Goal: Information Seeking & Learning: Learn about a topic

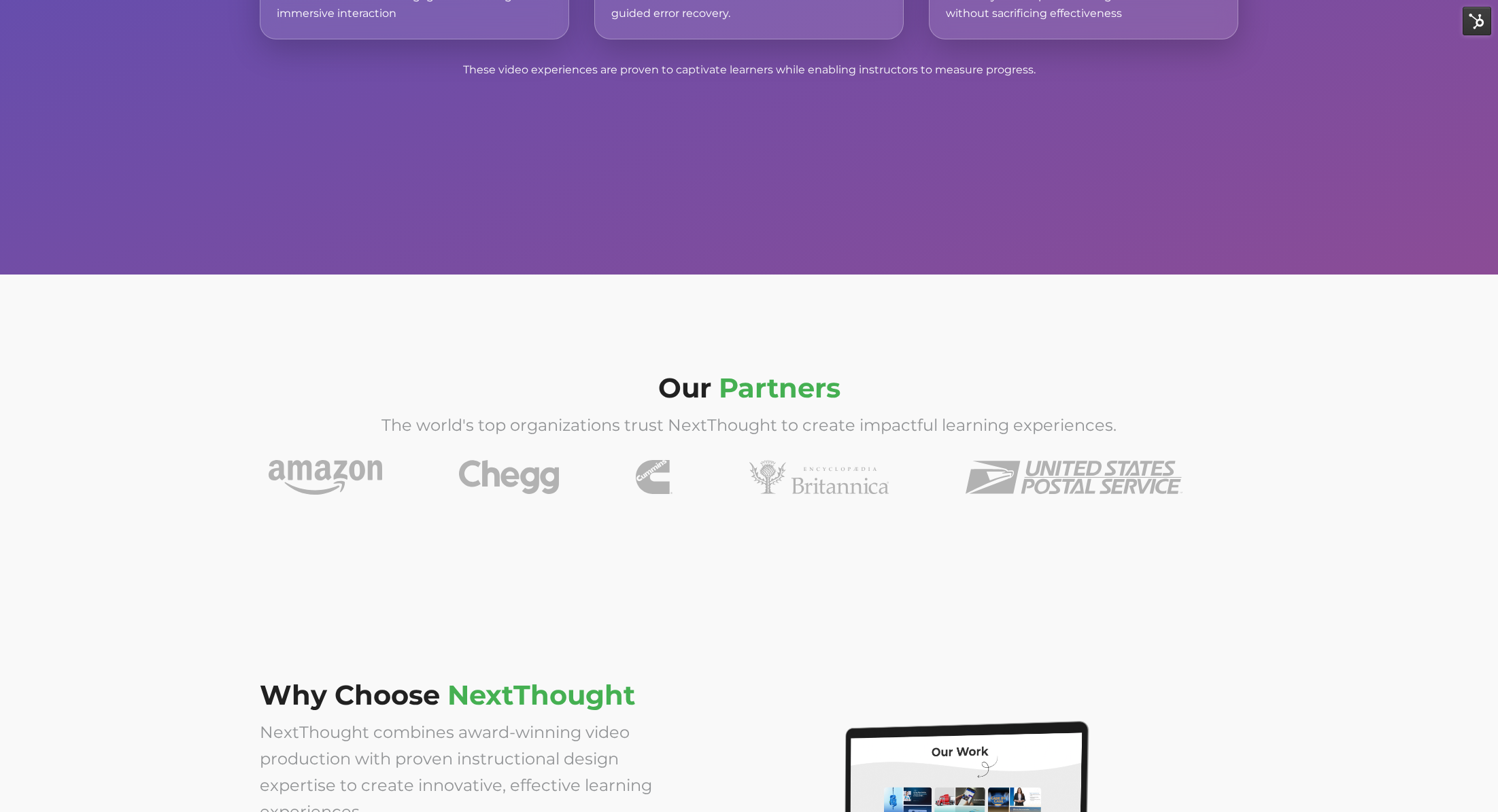
scroll to position [4595, 0]
click at [497, 337] on div "Our Partners The world's top organizations trust NextThought to create impactfu…" at bounding box center [749, 438] width 1498 height 328
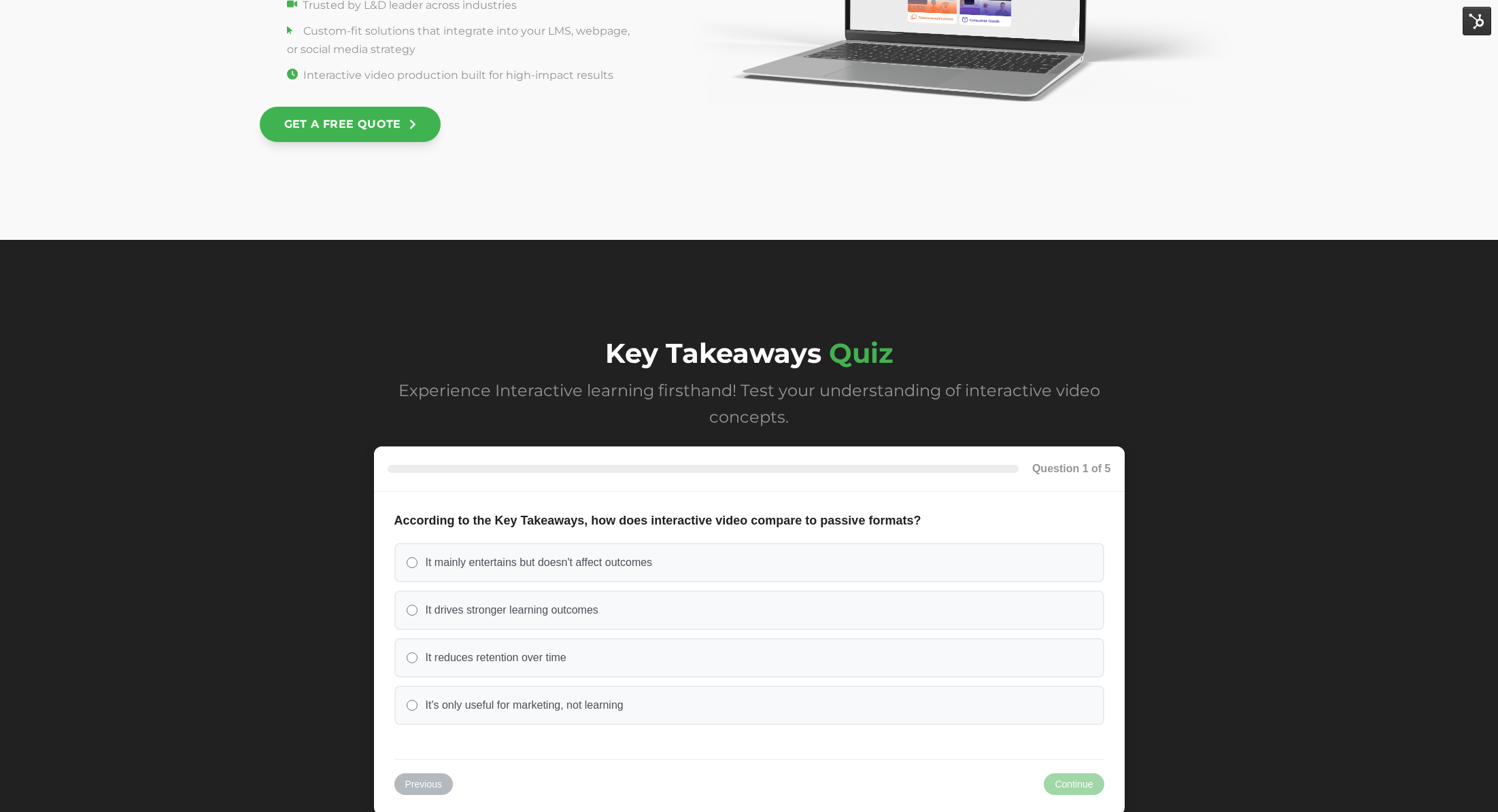
scroll to position [5567, 0]
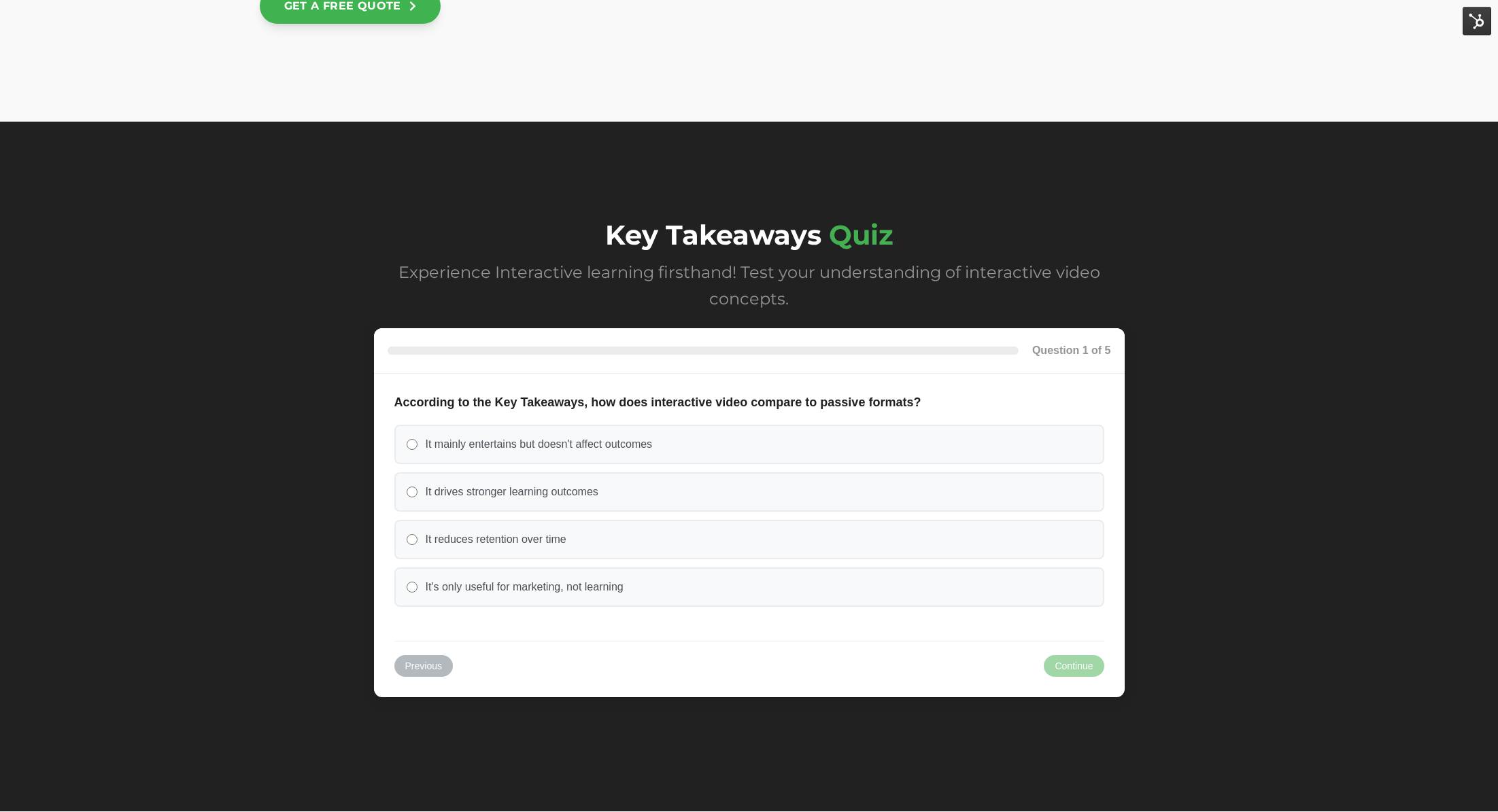
click at [206, 292] on div "Key Takeaways Quiz Experience Interactive learning firsthand! Test your underst…" at bounding box center [749, 467] width 1498 height 690
click at [649, 256] on span "Key Takeaways Quiz Experience Interactive learning firsthand! Test your underst…" at bounding box center [749, 265] width 750 height 92
click at [987, 182] on div "Key Takeaways Quiz Experience Interactive learning firsthand! Test your underst…" at bounding box center [749, 467] width 1498 height 690
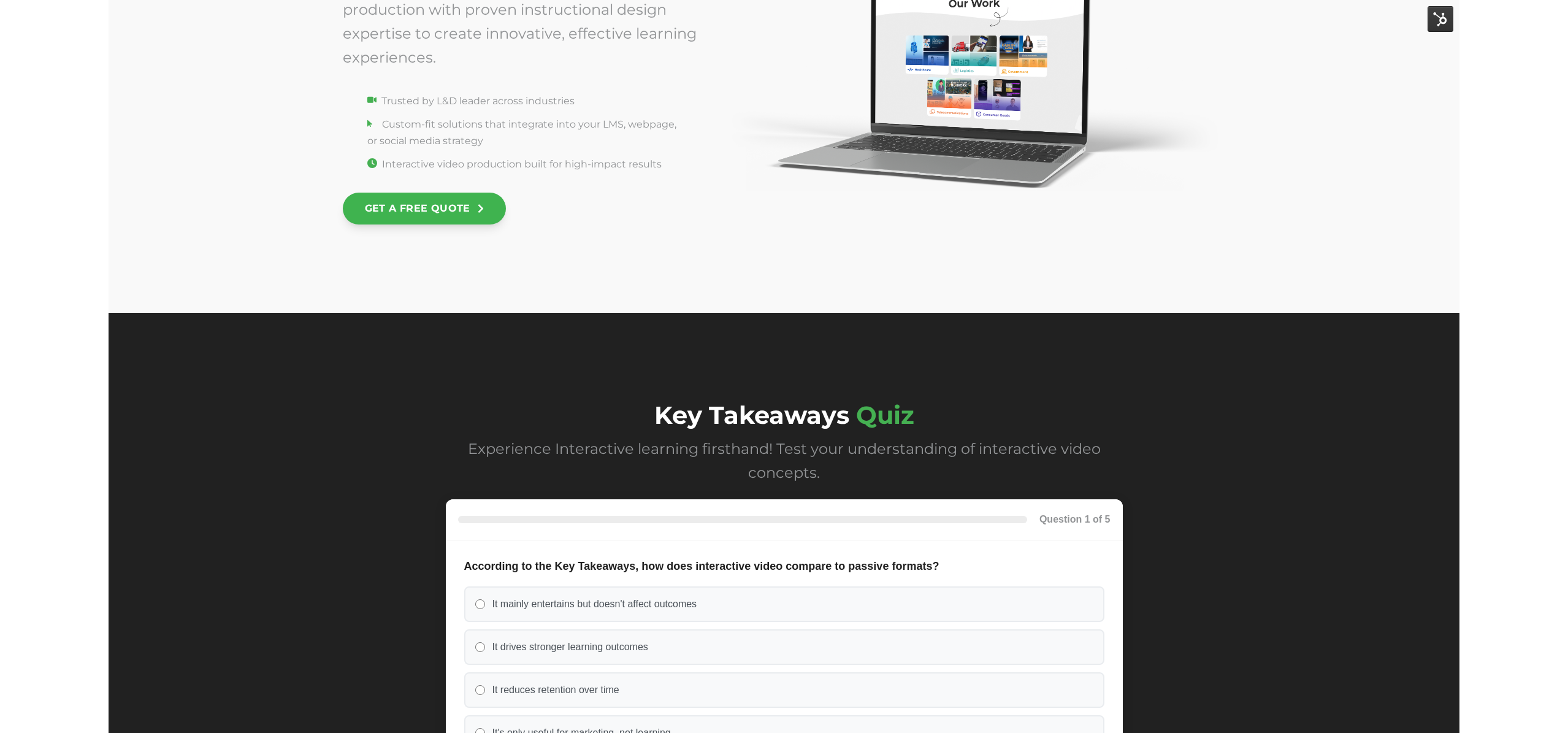
scroll to position [4839, 0]
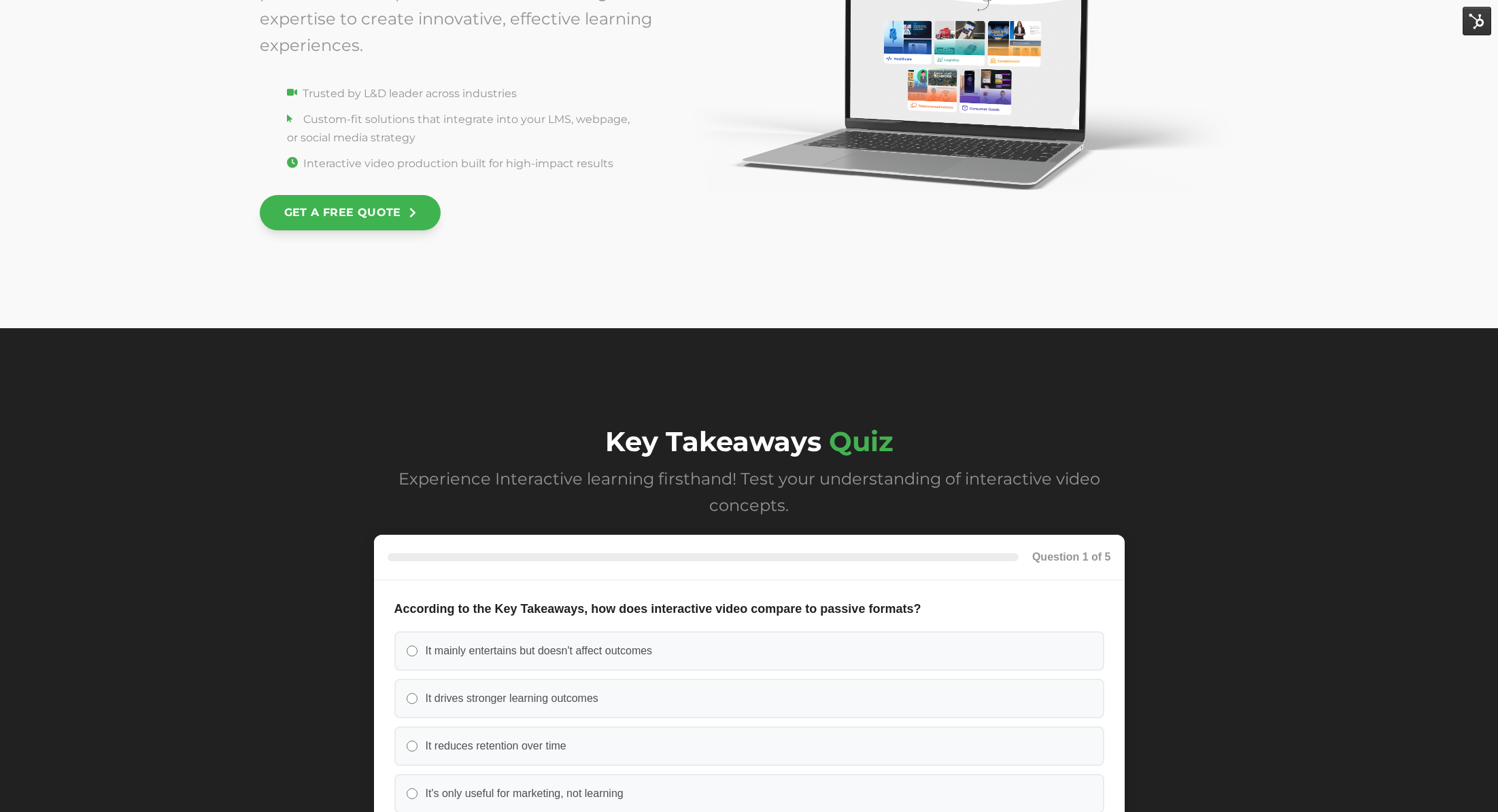
click at [355, 392] on div "Key Takeaways Quiz Experience Interactive learning firsthand! Test your underst…" at bounding box center [749, 673] width 1498 height 690
click at [530, 360] on div "Key Takeaways Quiz Experience Interactive learning firsthand! Test your underst…" at bounding box center [749, 673] width 1498 height 690
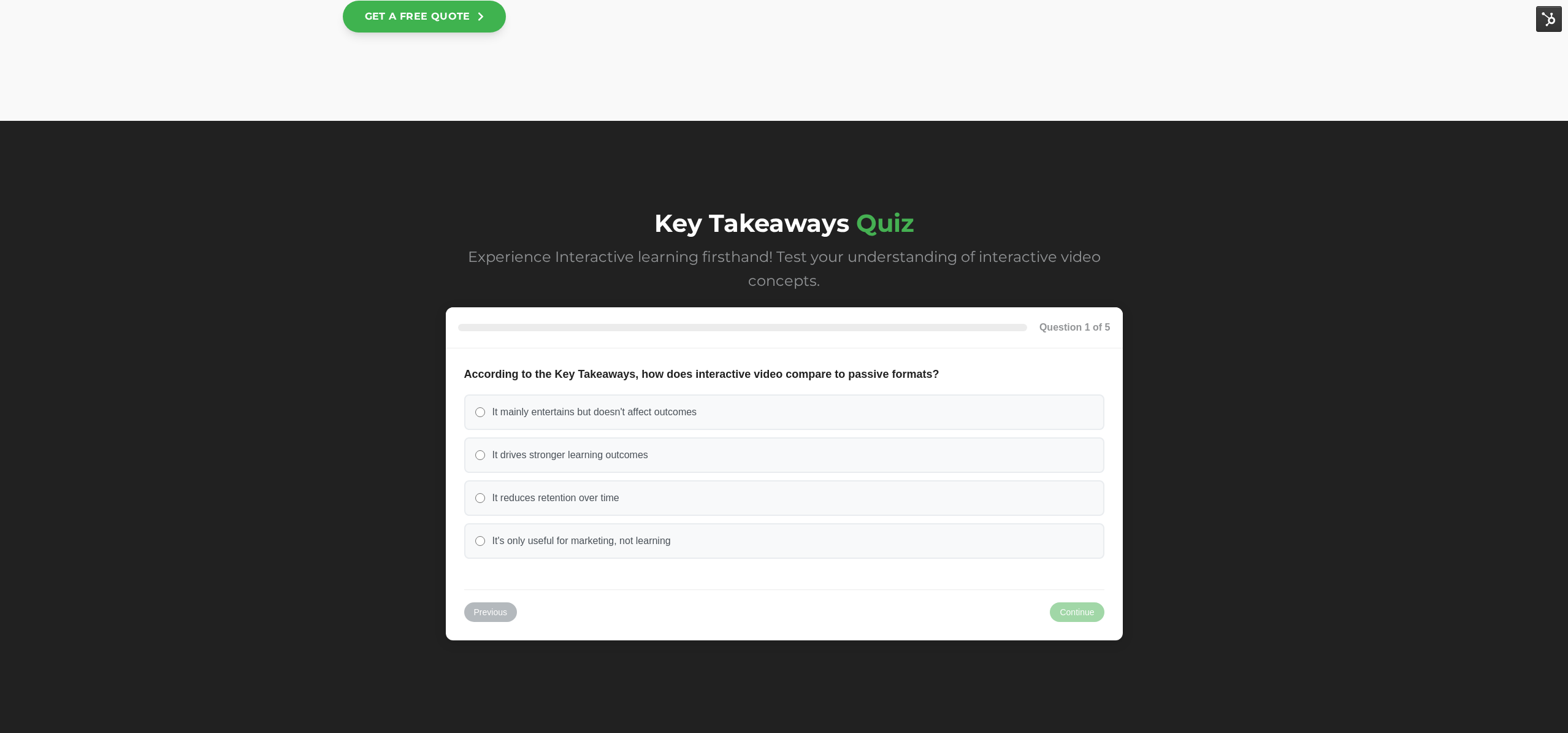
scroll to position [5025, 0]
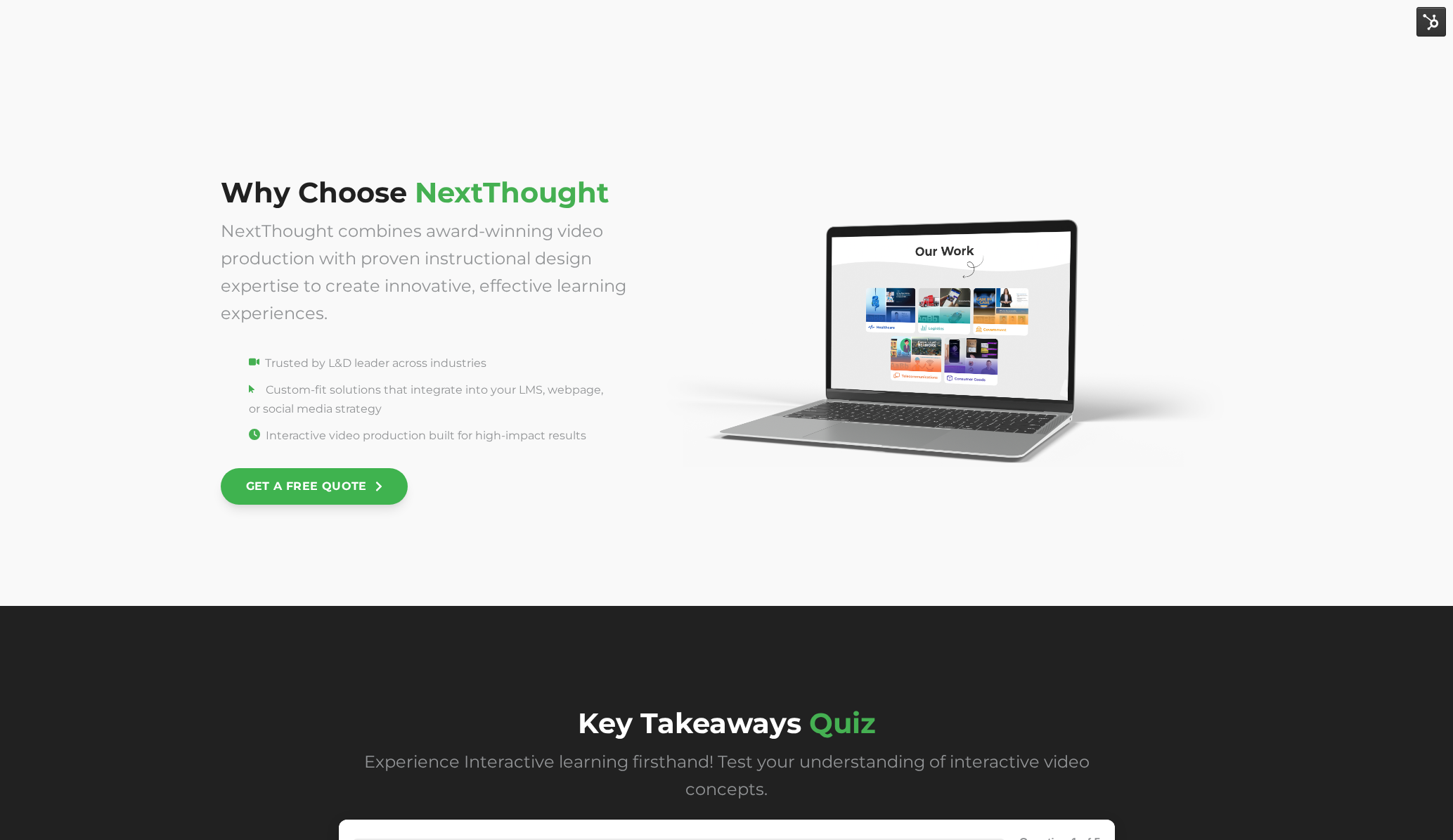
scroll to position [5282, 0]
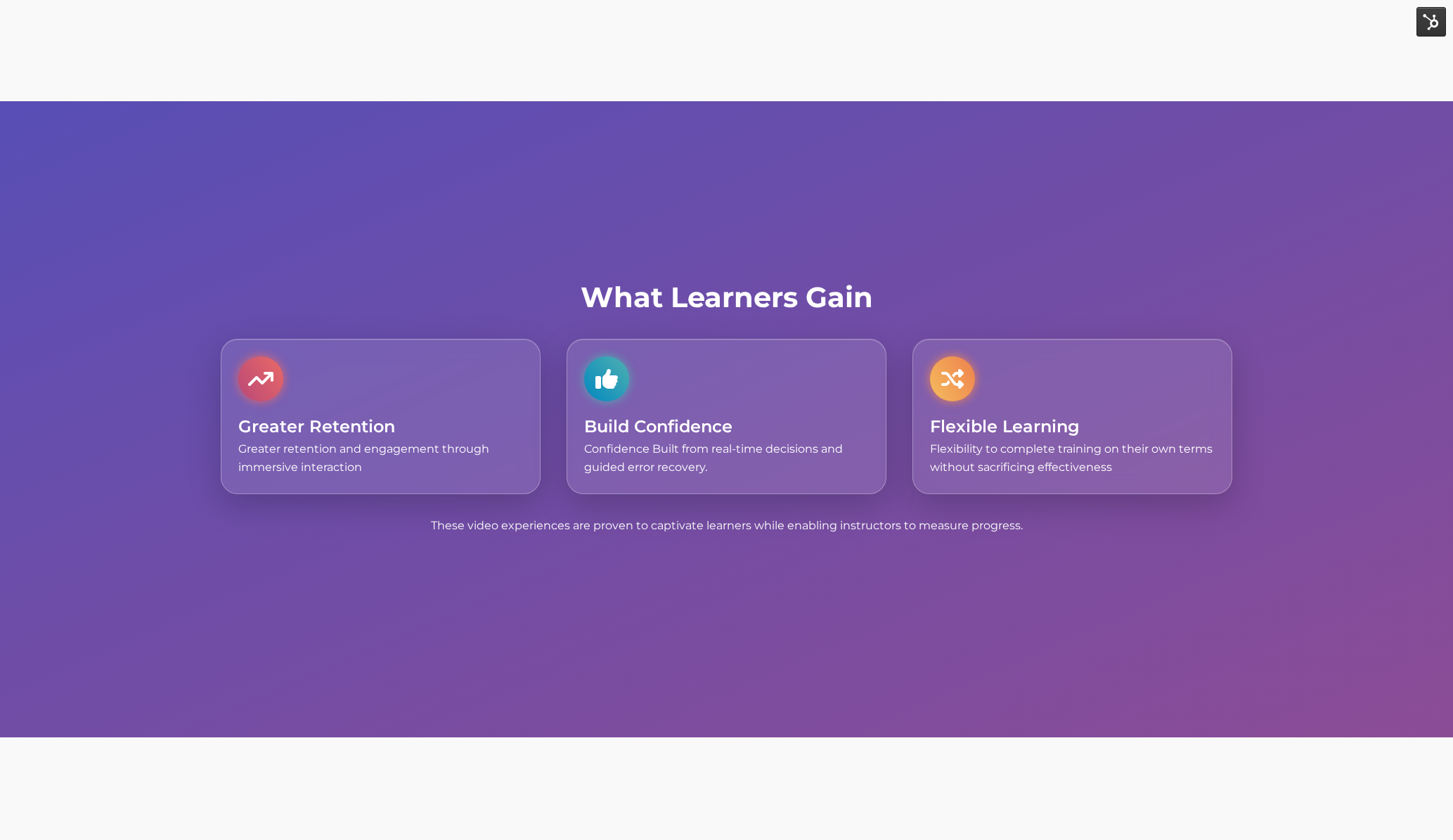
scroll to position [4266, 0]
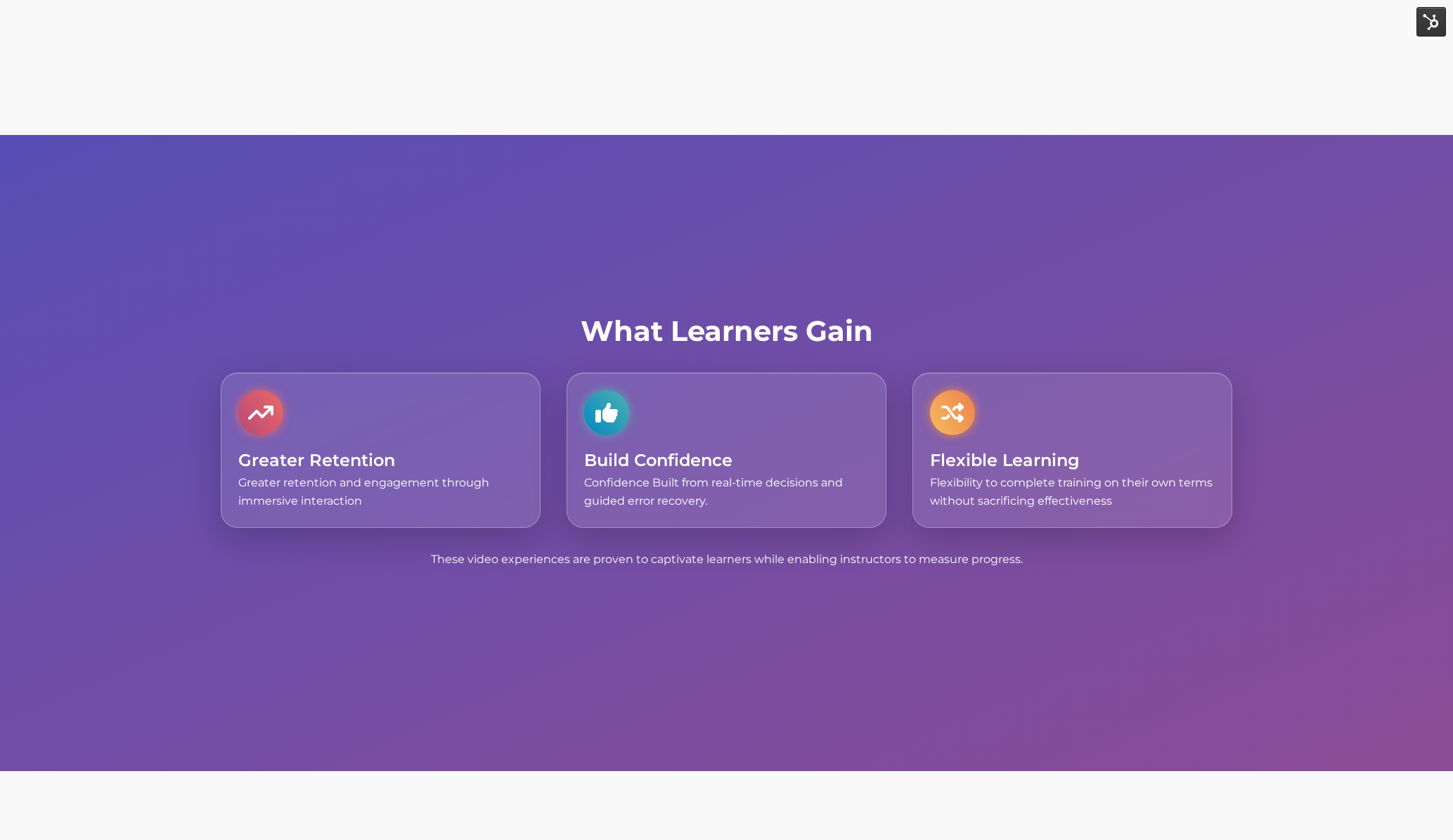
click at [387, 640] on div "What Learners Gain Greater Retention Greater retention and engagement through i…" at bounding box center [726, 453] width 1453 height 636
click at [624, 633] on div "What Learners Gain Greater Retention Greater retention and engagement through i…" at bounding box center [726, 453] width 1453 height 636
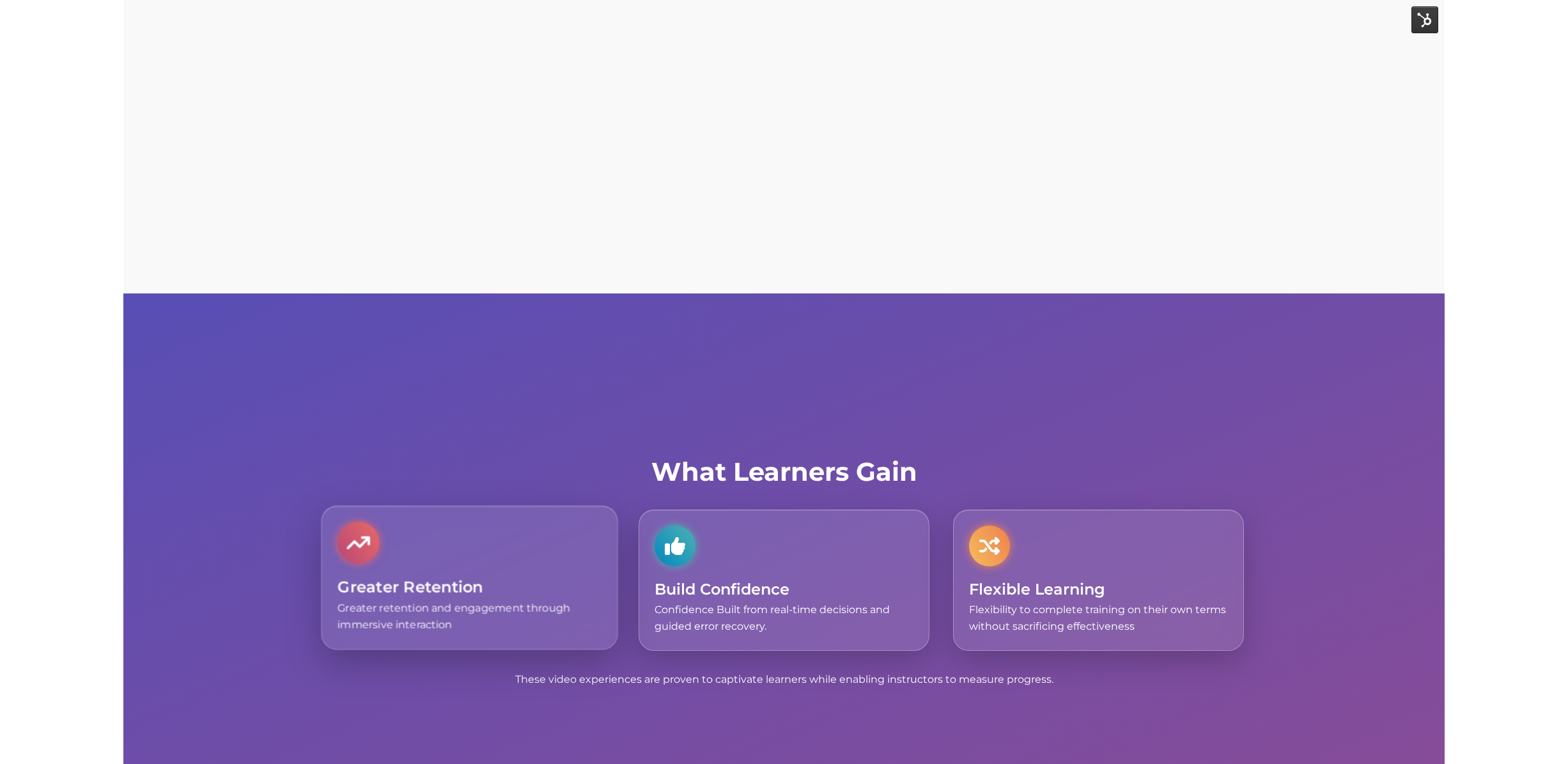
scroll to position [3722, 0]
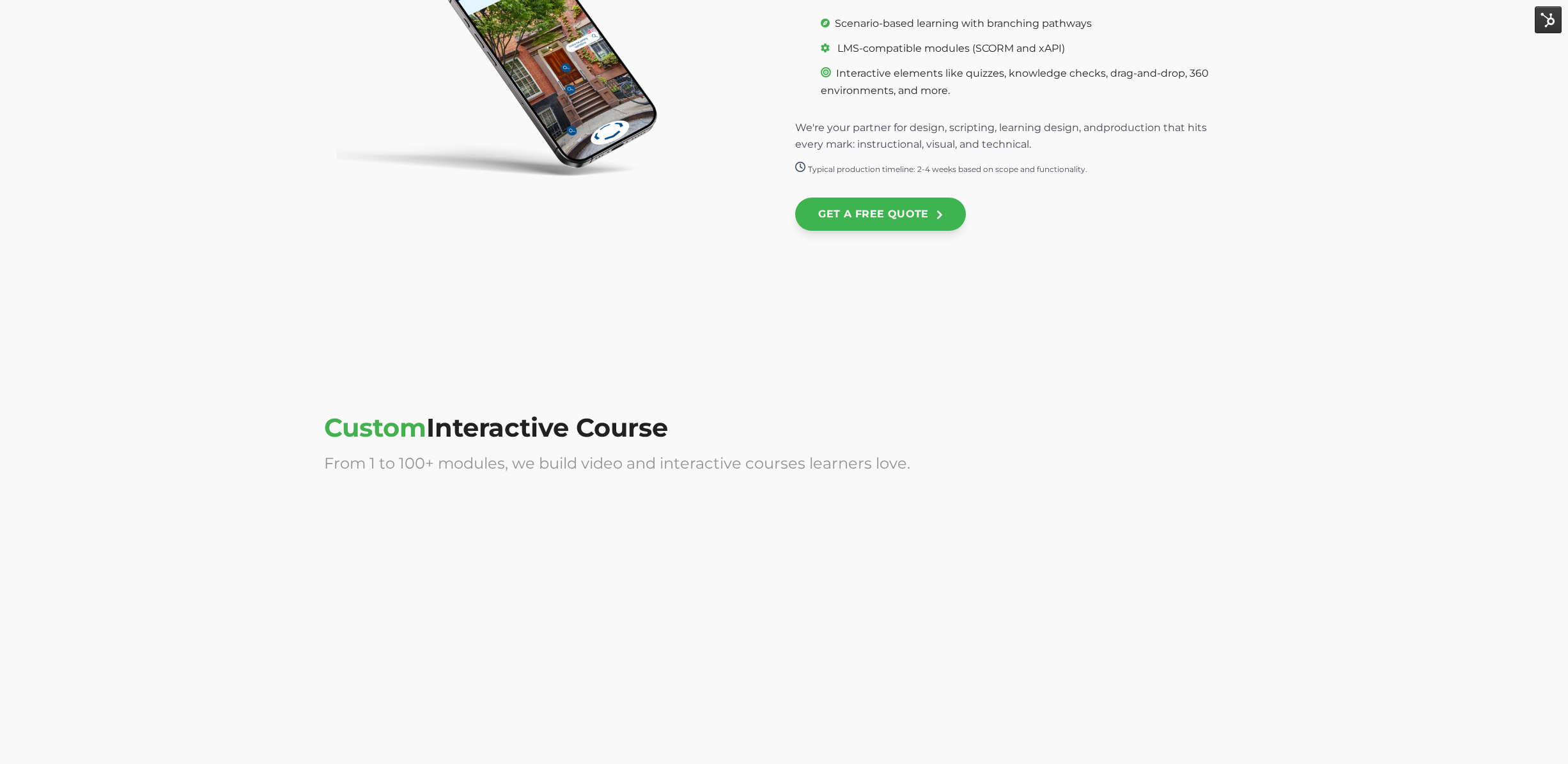
scroll to position [2881, 0]
